Goal: Find specific page/section: Find specific page/section

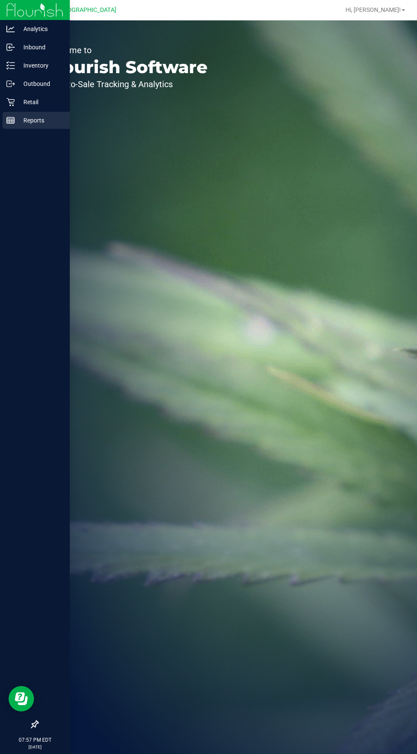
click at [6, 120] on icon at bounding box center [10, 120] width 9 height 9
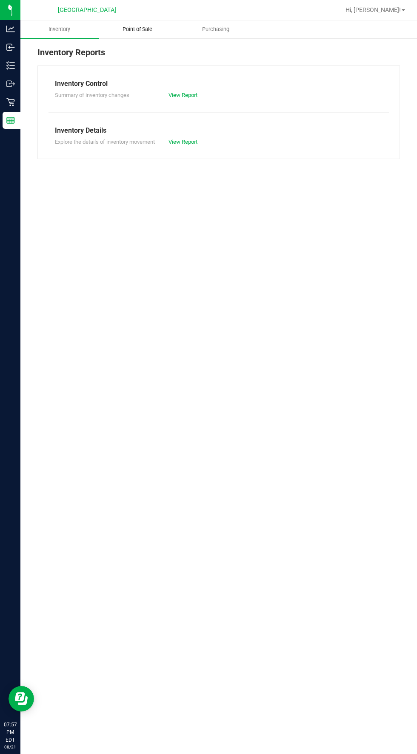
click at [143, 26] on span "Point of Sale" at bounding box center [137, 30] width 53 height 8
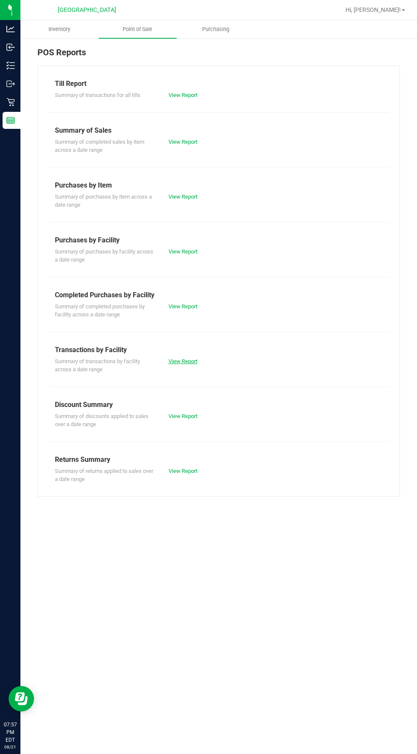
click at [187, 359] on link "View Report" at bounding box center [182, 361] width 29 height 6
